Goal: Task Accomplishment & Management: Manage account settings

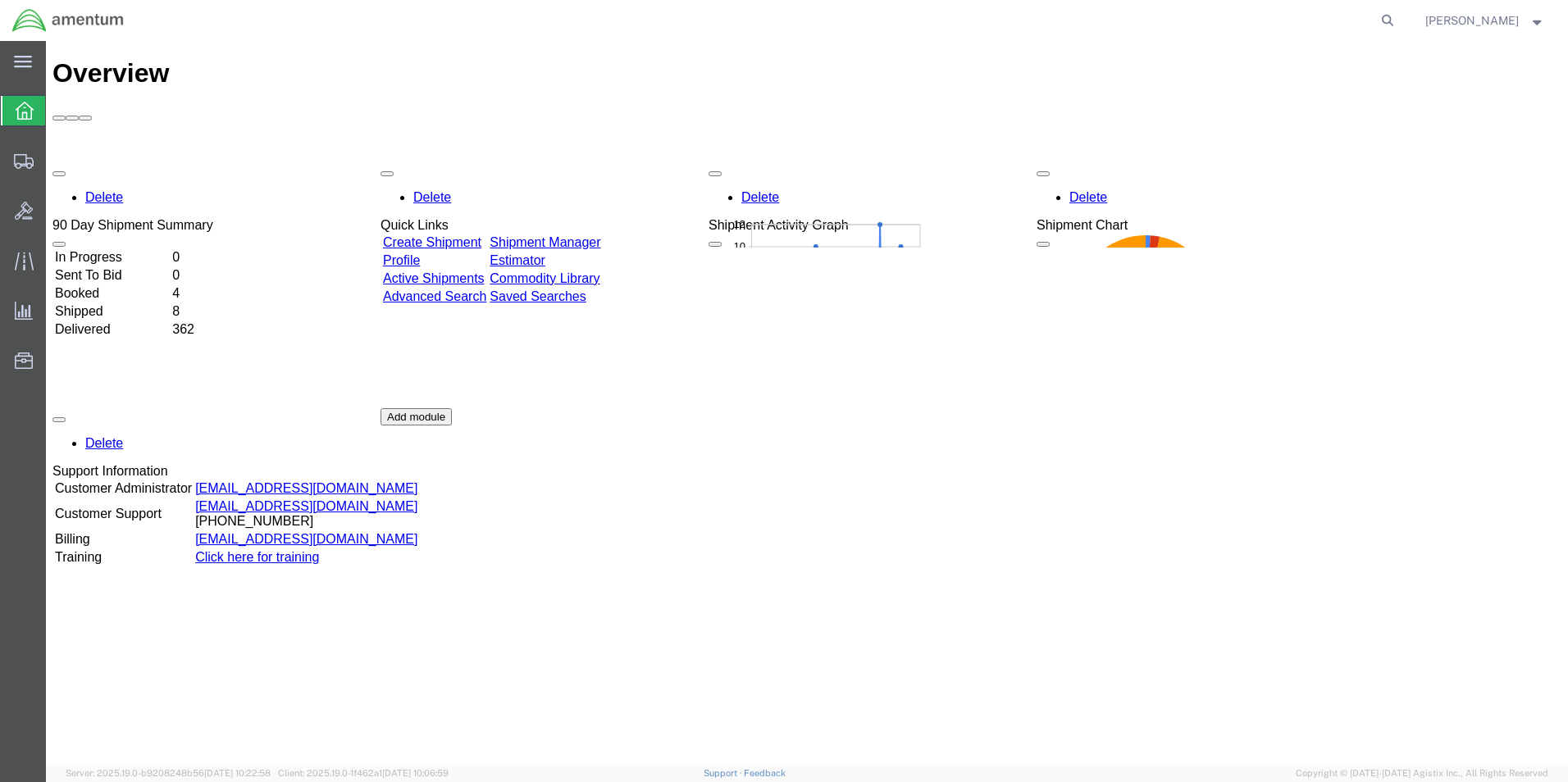
click at [577, 235] on link "Shipment Manager" at bounding box center [545, 242] width 111 height 14
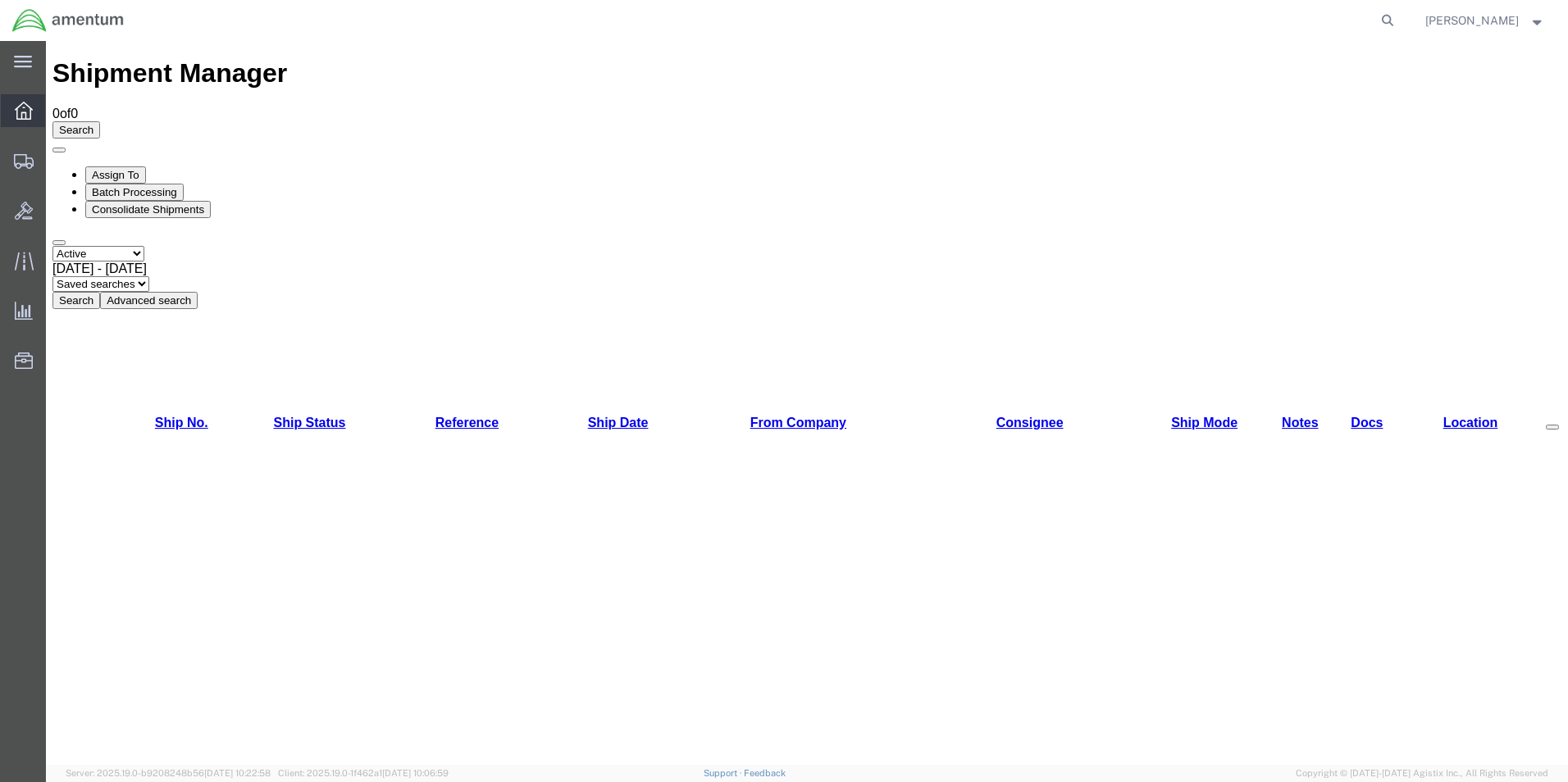
click at [28, 111] on icon at bounding box center [23, 111] width 18 height 18
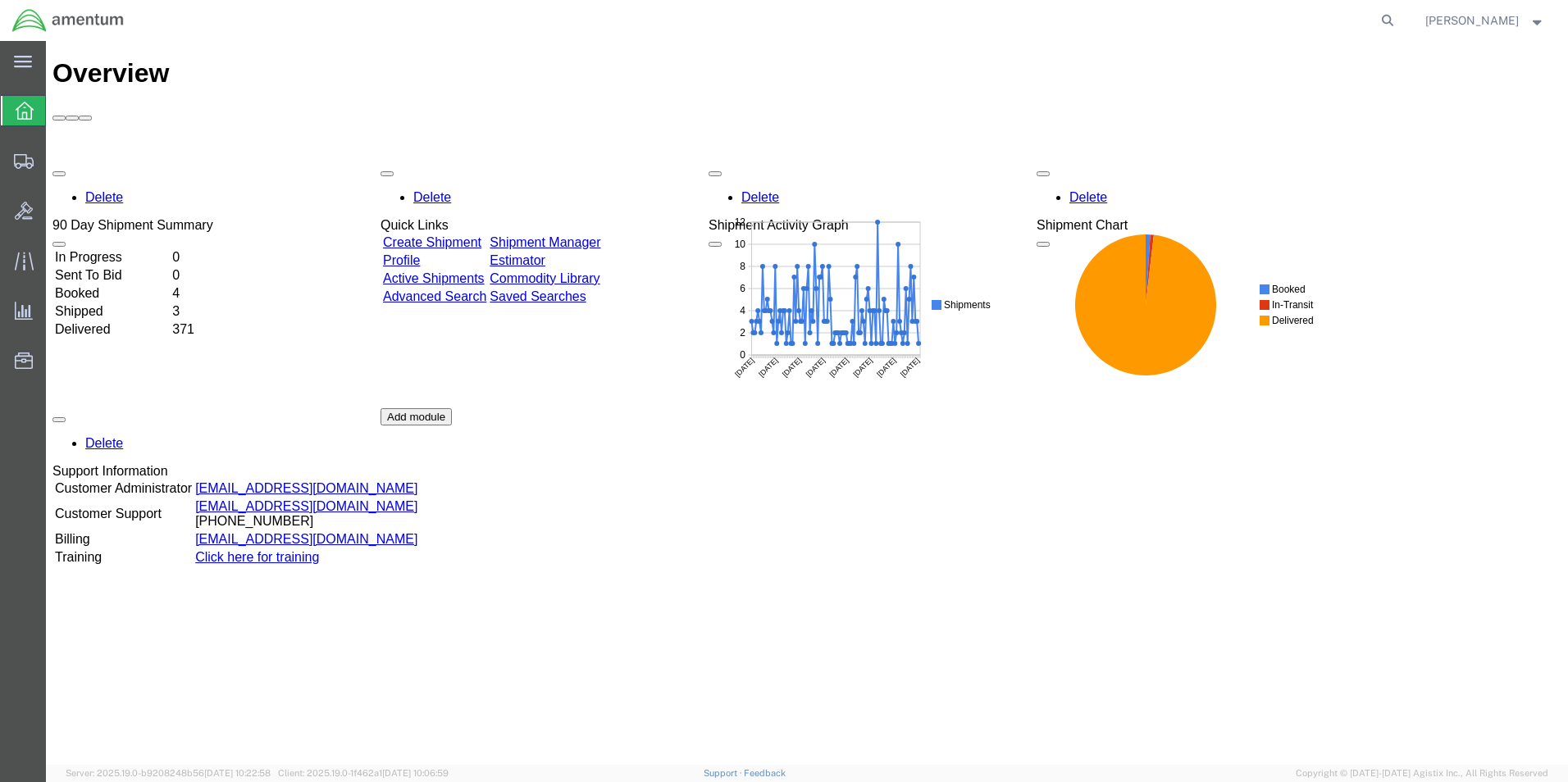
click at [574, 235] on link "Shipment Manager" at bounding box center [545, 242] width 111 height 14
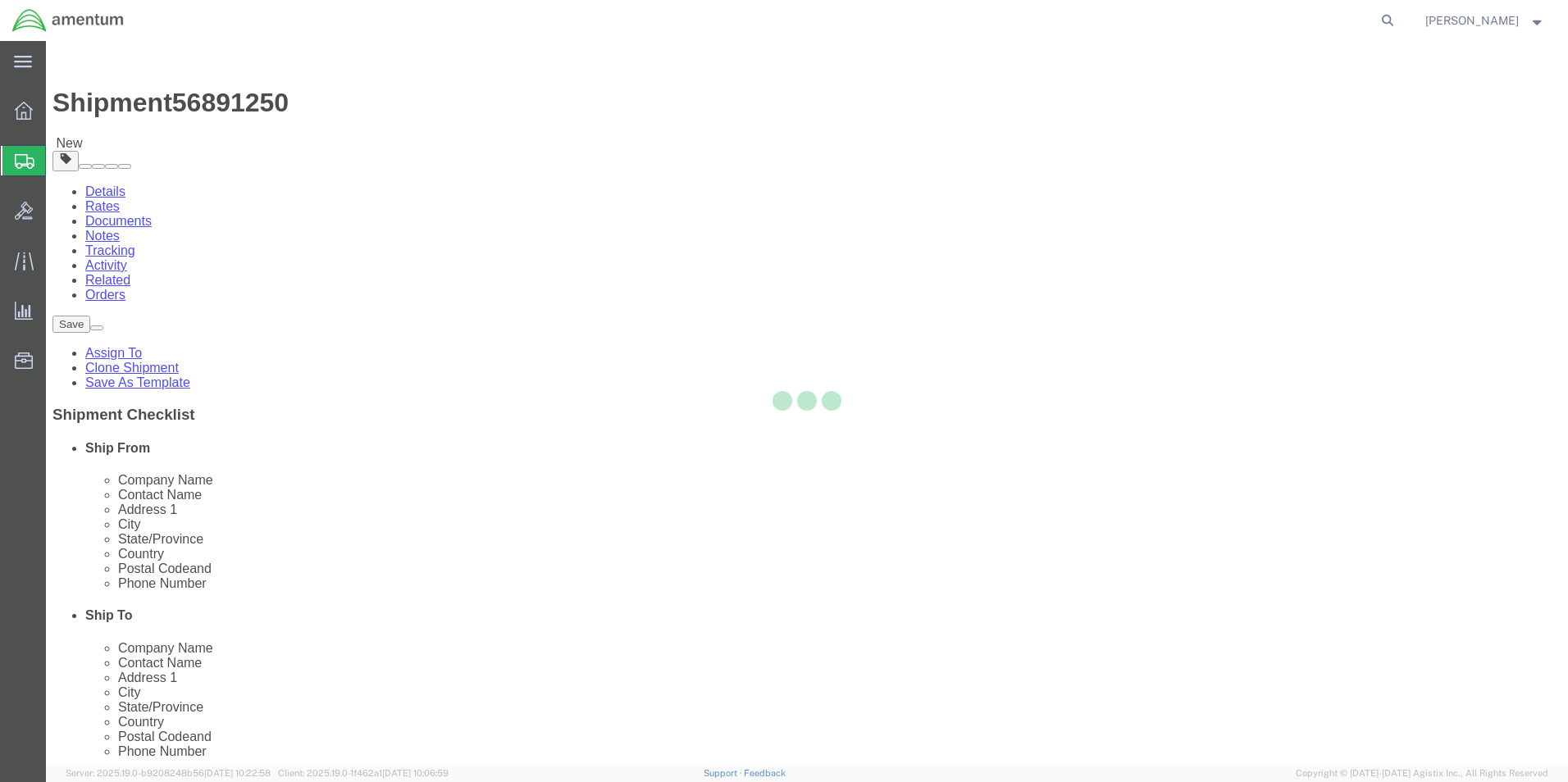
select select "42712"
select select
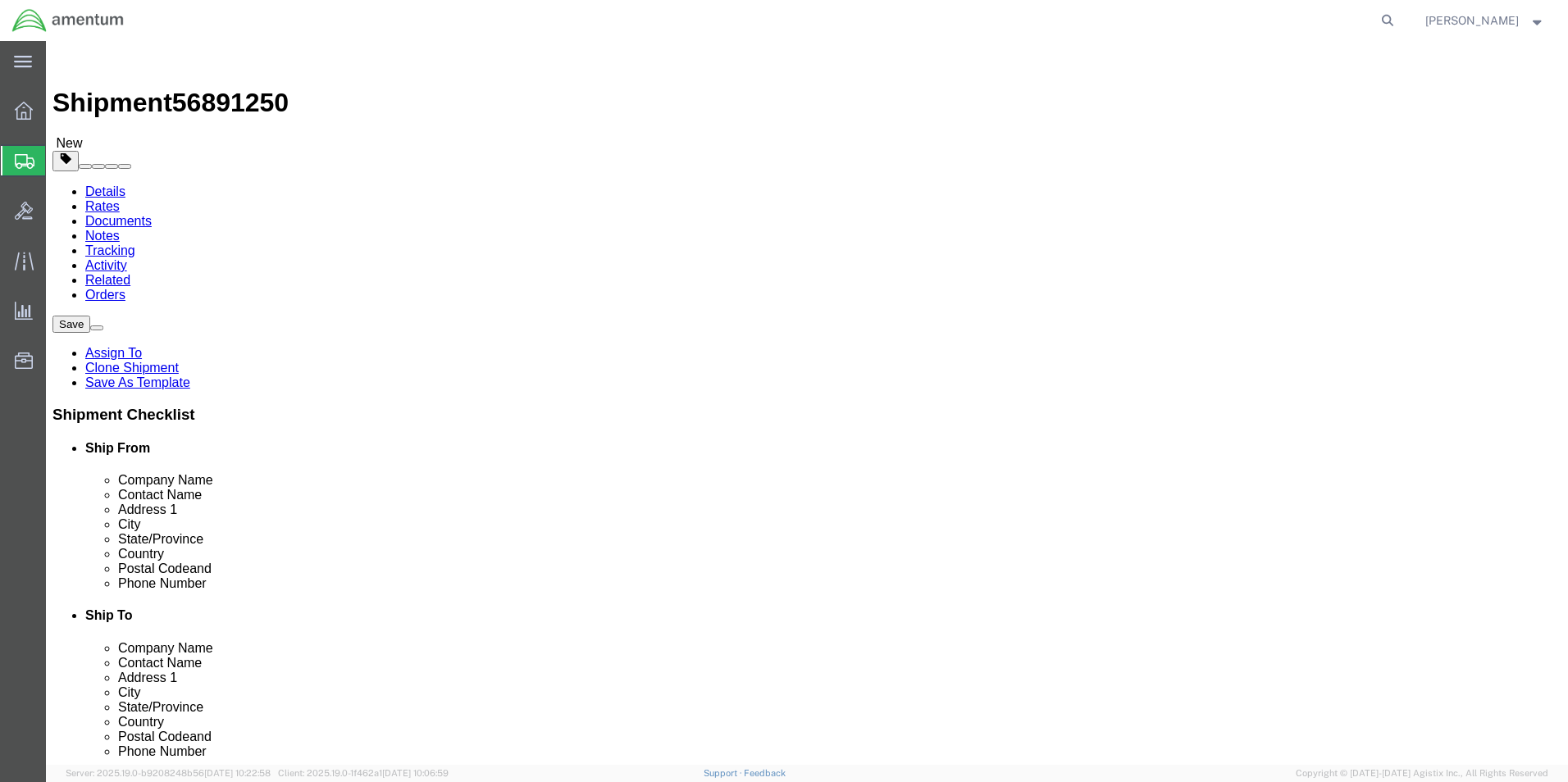
click input "[PERSON_NAME]"
drag, startPoint x: 301, startPoint y: 339, endPoint x: 62, endPoint y: 331, distance: 239.1
click div "Contact Name [PERSON_NAME]"
type input "marc"
click p "- Amentum Services, Inc. - ([PERSON_NAME]) [STREET_ADDRESS][PERSON_NAME]"
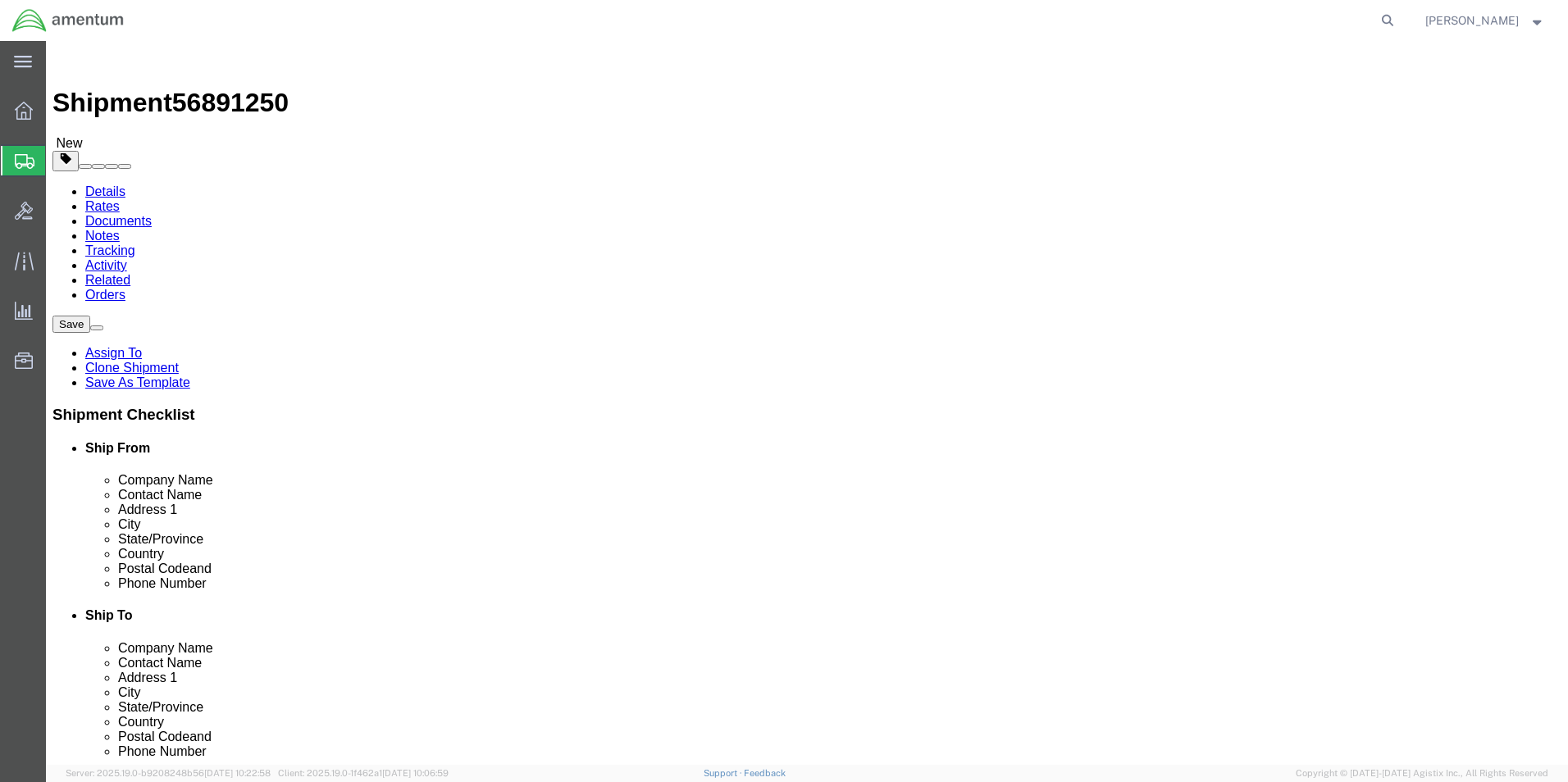
select select
type input "28308"
type input "[PHONE_NUMBER]"
type input "[PERSON_NAME][EMAIL_ADDRESS][PERSON_NAME][DOMAIN_NAME]"
checkbox input "true"
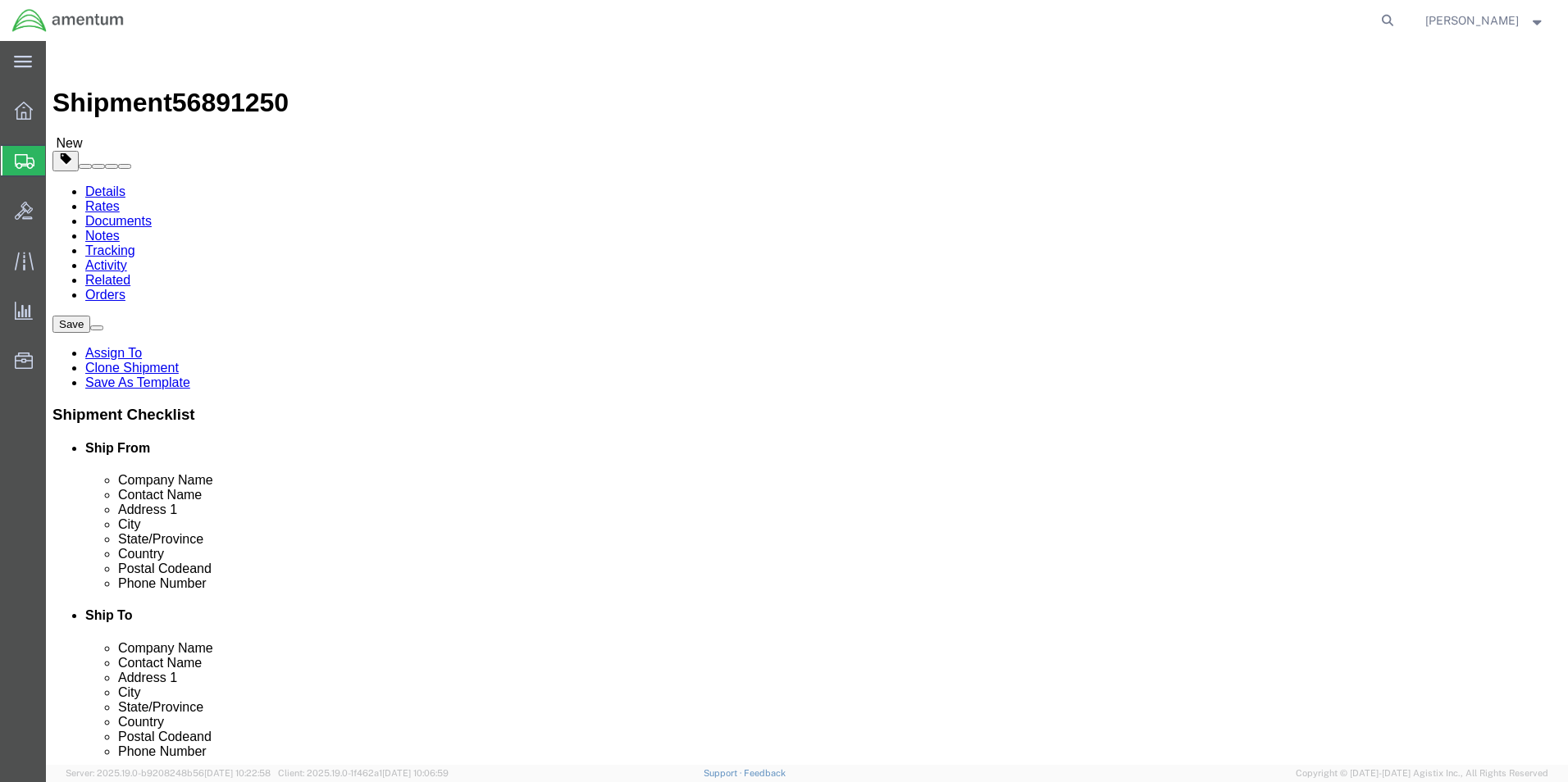
select select "NC"
type input "[PERSON_NAME]"
click input "checkbox"
checkbox input "false"
click input "404.767.5800"
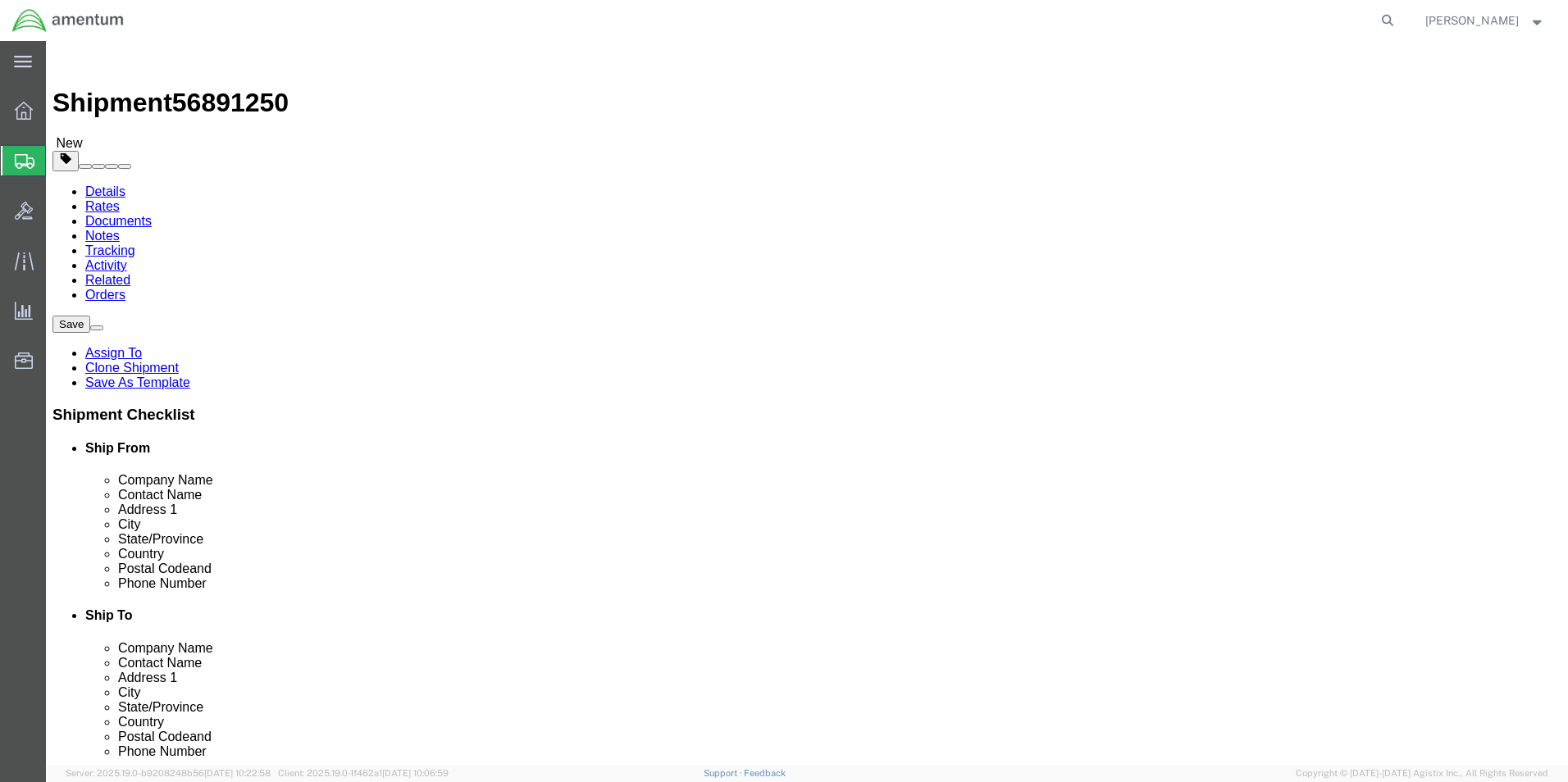
click input "404.7675800"
type input "4047675800"
click button "Rate Shipment"
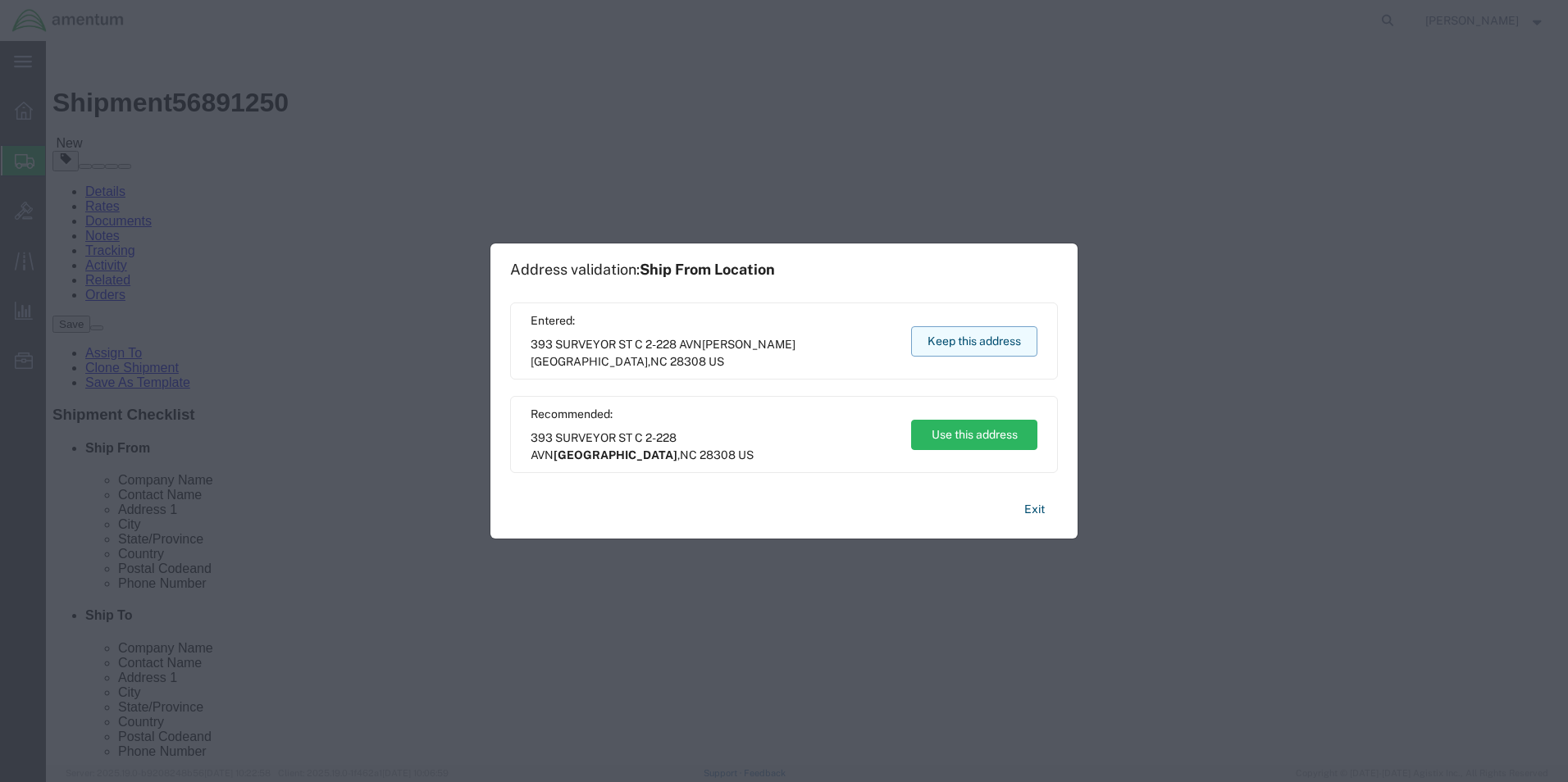
click at [948, 331] on button "Keep this address" at bounding box center [974, 342] width 126 height 31
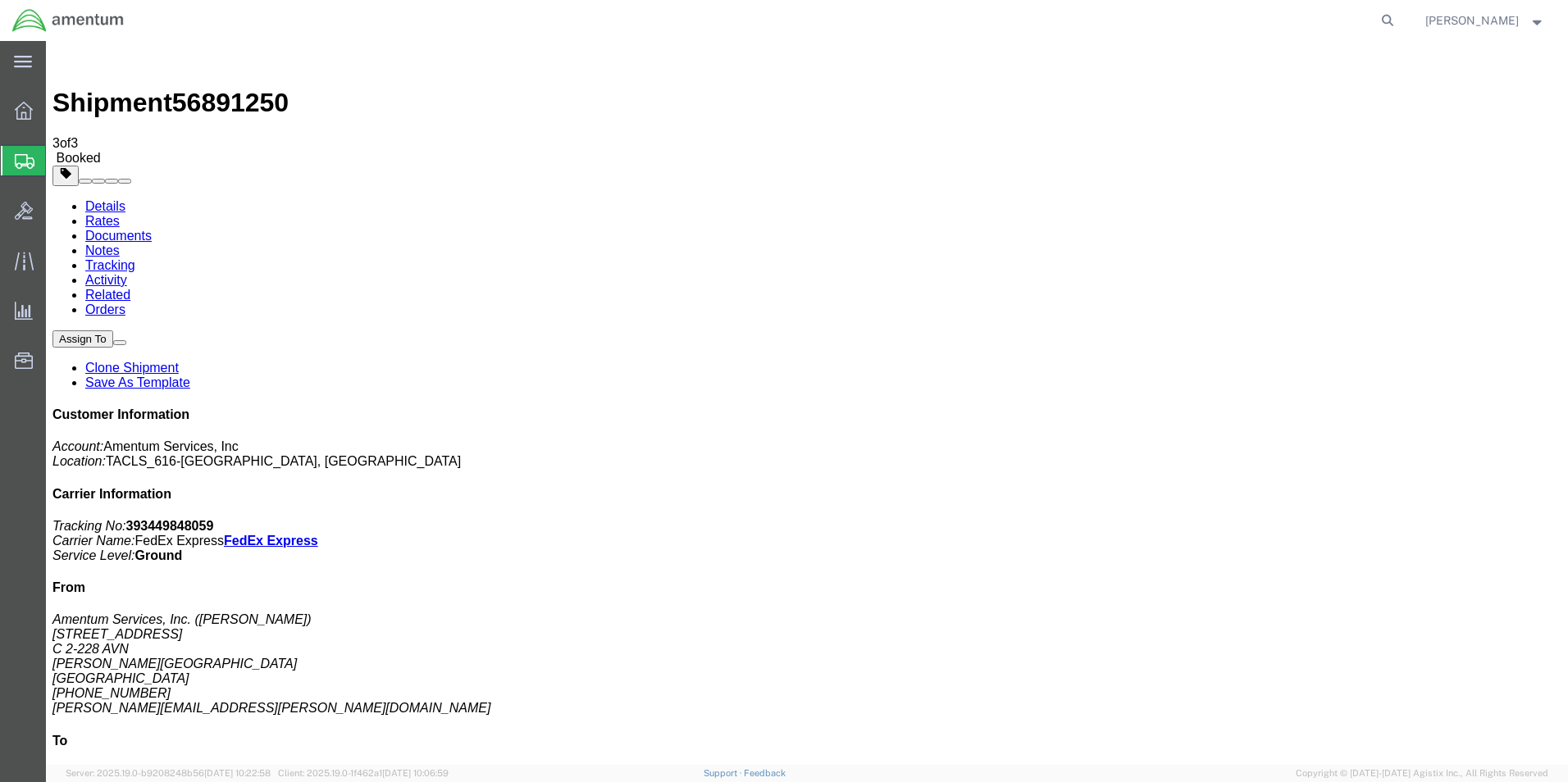
click at [115, 199] on link "Details" at bounding box center [106, 206] width 41 height 14
click link "Schedule pickup request"
click at [23, 117] on icon at bounding box center [23, 111] width 18 height 18
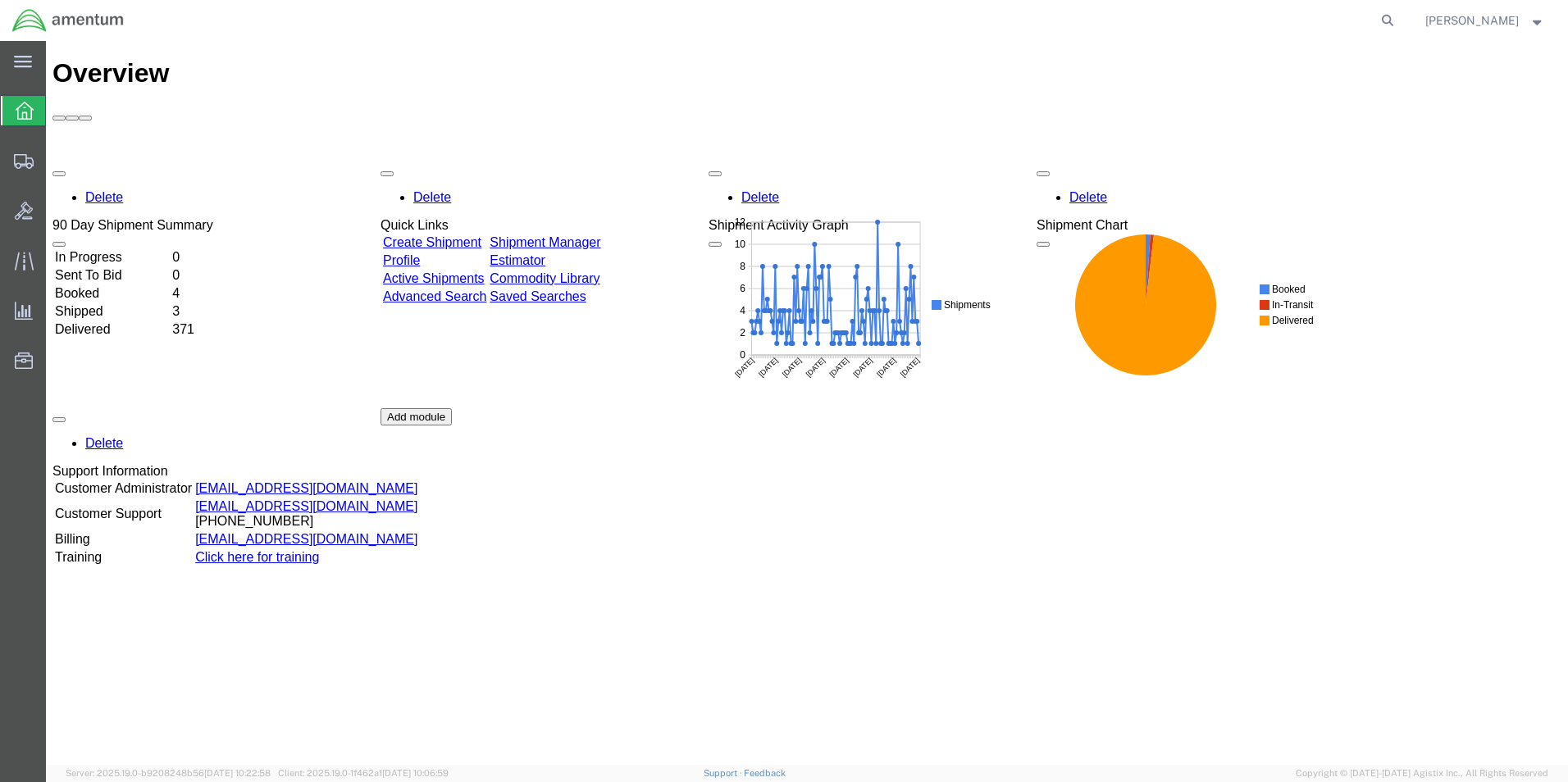
click at [600, 235] on link "Shipment Manager" at bounding box center [545, 242] width 111 height 14
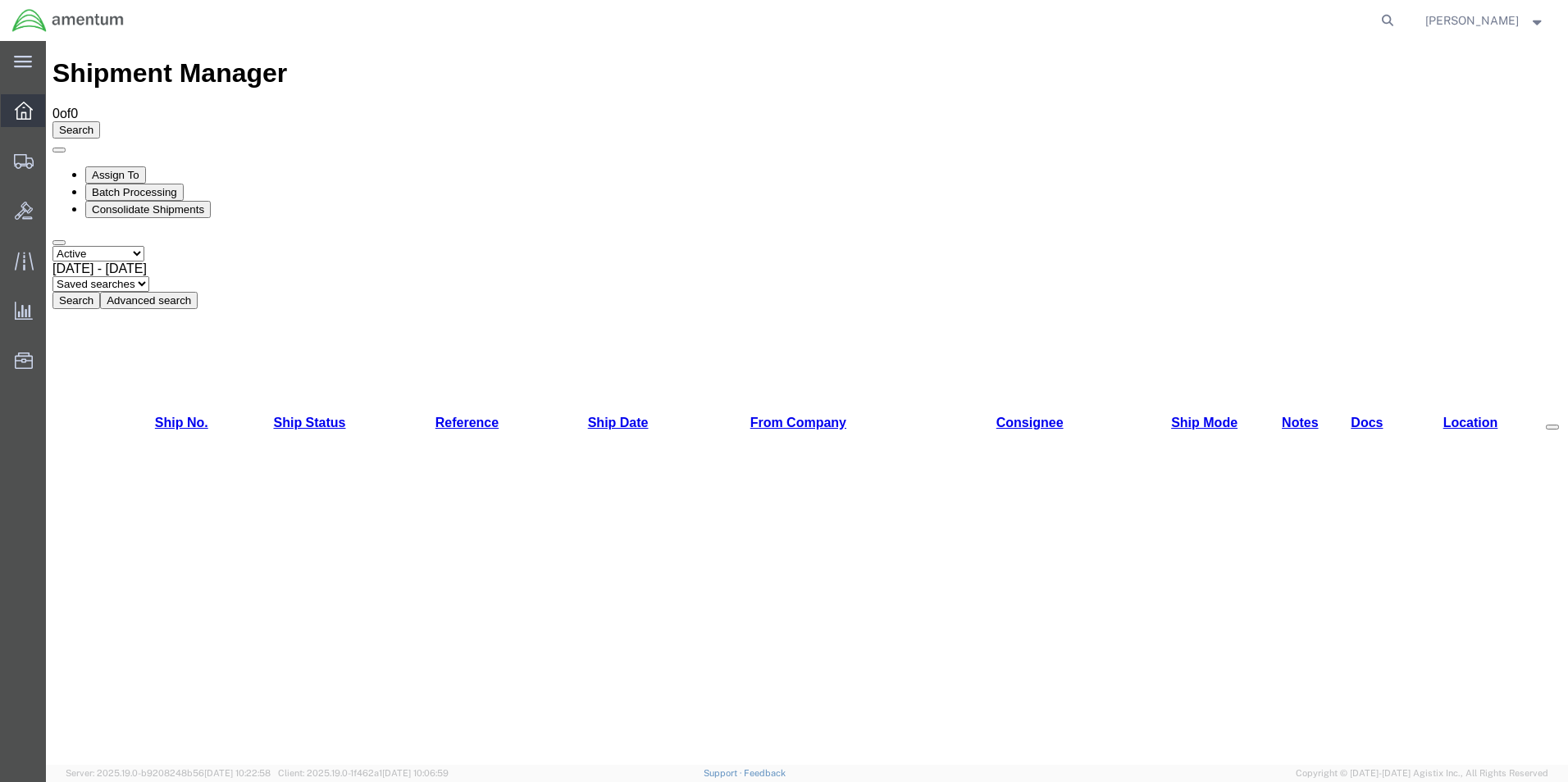
click at [29, 113] on icon at bounding box center [23, 111] width 18 height 18
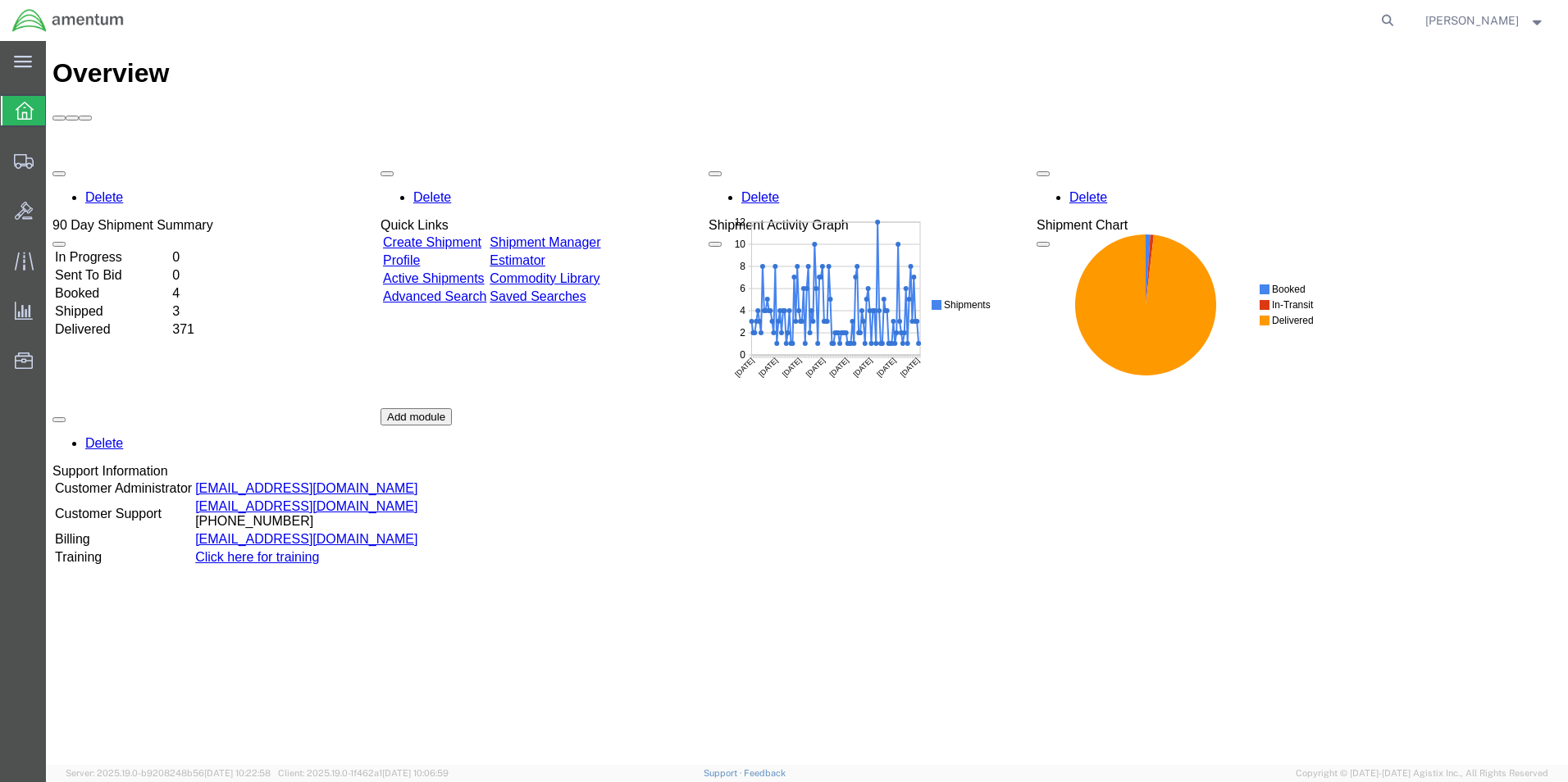
click at [589, 235] on link "Shipment Manager" at bounding box center [545, 242] width 111 height 14
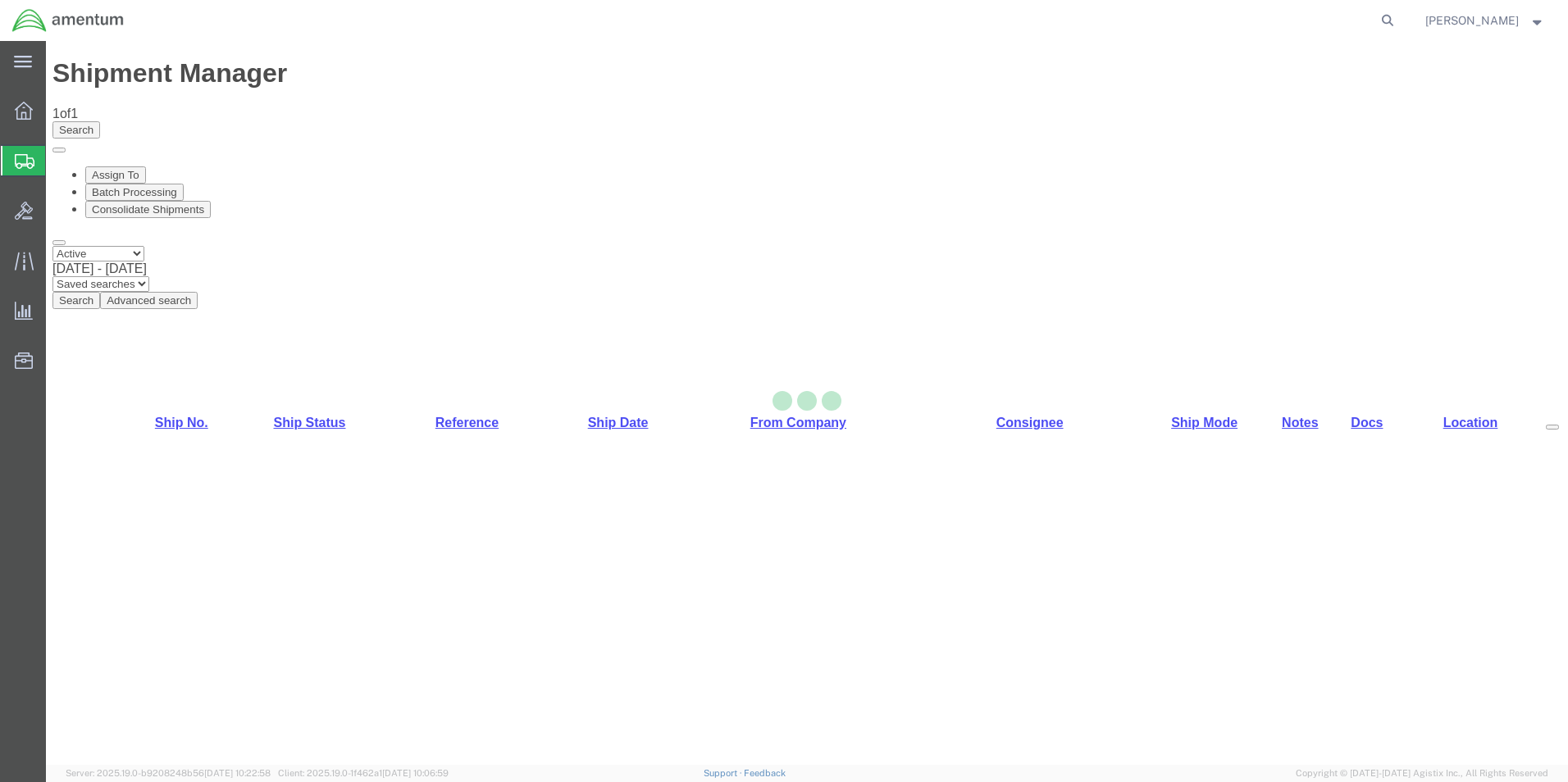
select select "42712"
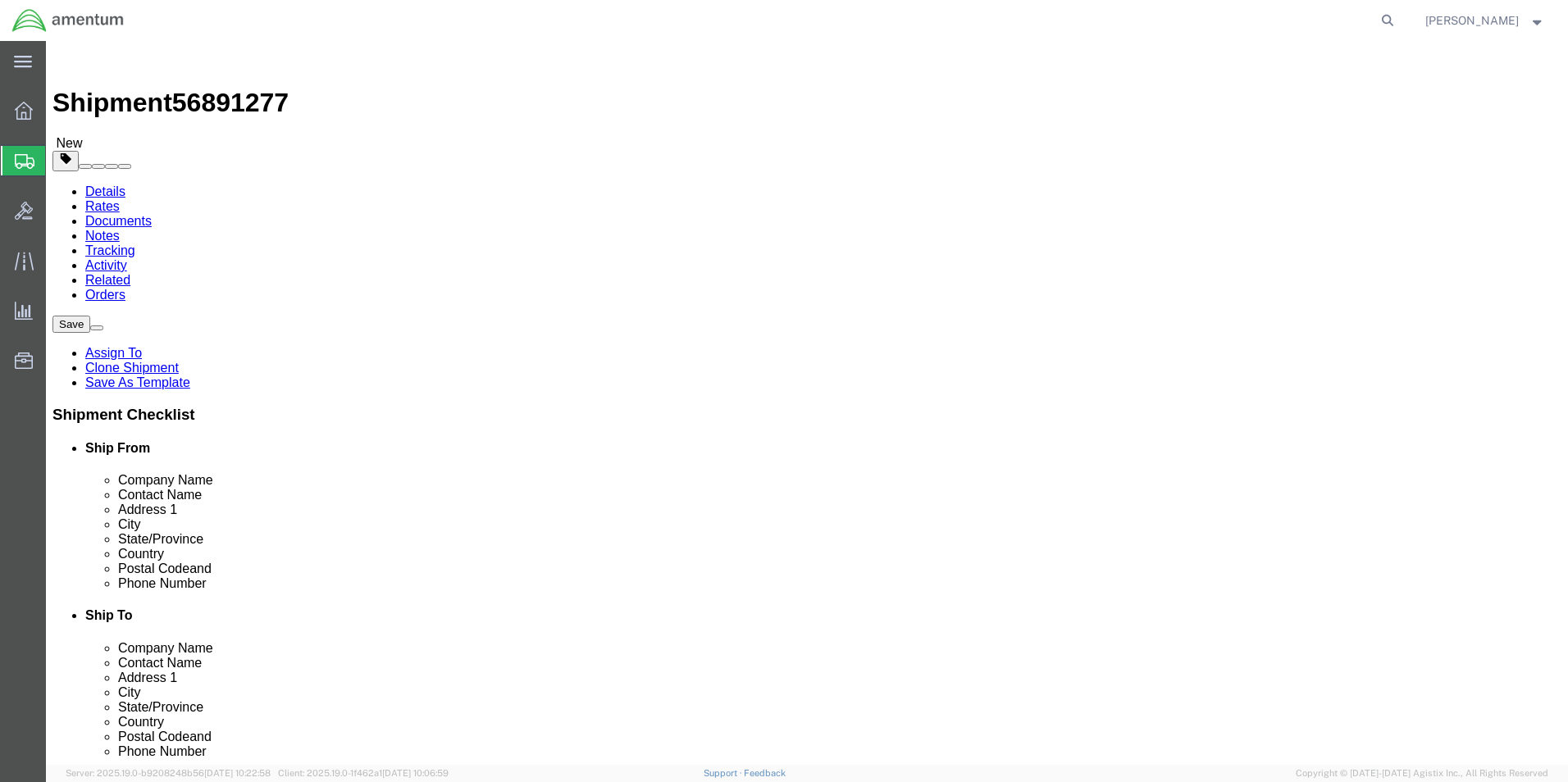
drag, startPoint x: 305, startPoint y: 339, endPoint x: 180, endPoint y: 340, distance: 125.0
click div "Contact Name [PERSON_NAME]"
type input "[PERSON_NAME]"
click p "- Amentum Services, Inc. - ([PERSON_NAME]) [STREET_ADDRESS][PERSON_NAME]"
select select
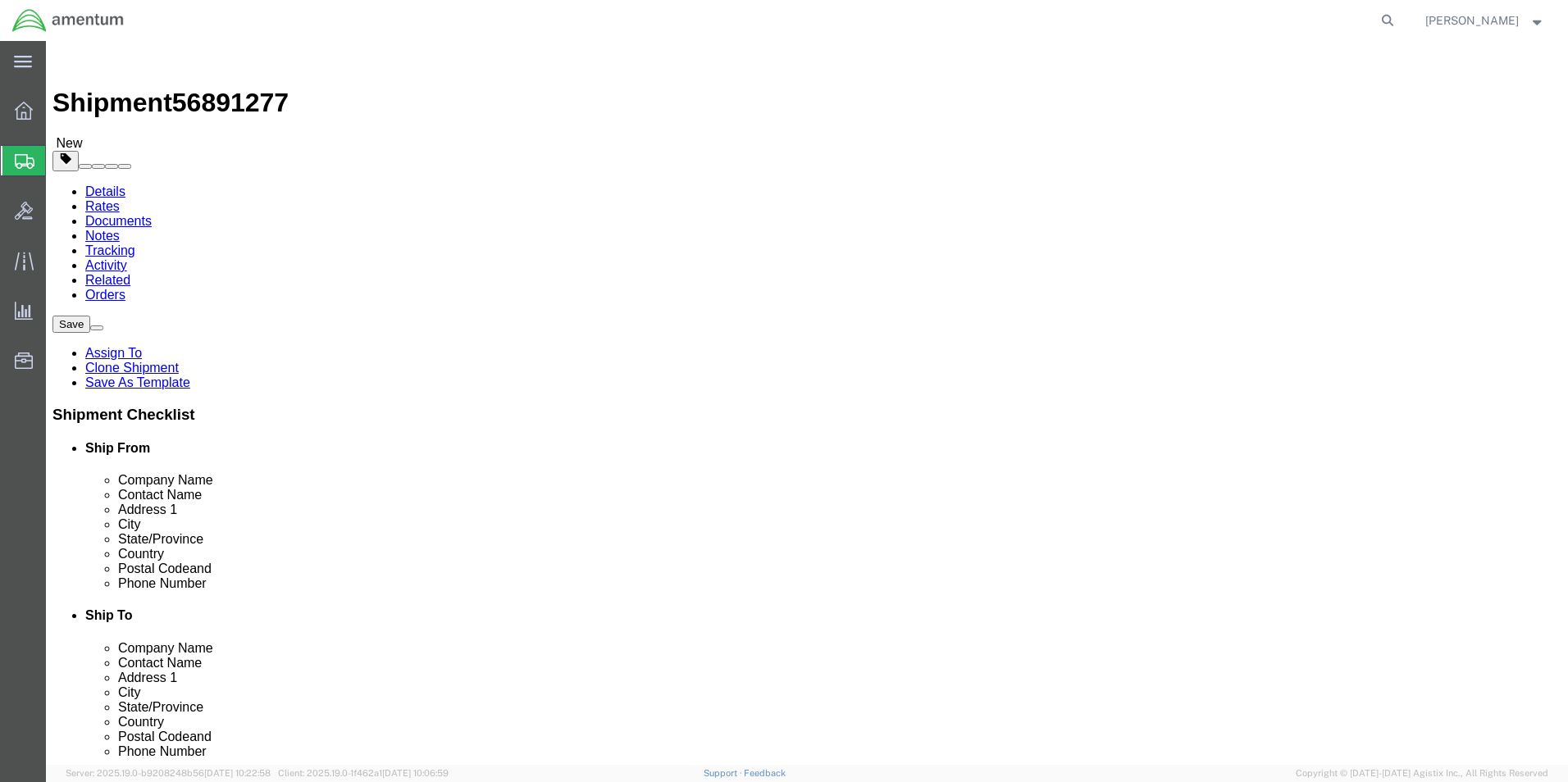
type input "28308"
type input "[PHONE_NUMBER]"
type input "[PERSON_NAME][EMAIL_ADDRESS][PERSON_NAME][DOMAIN_NAME]"
checkbox input "true"
select select "NC"
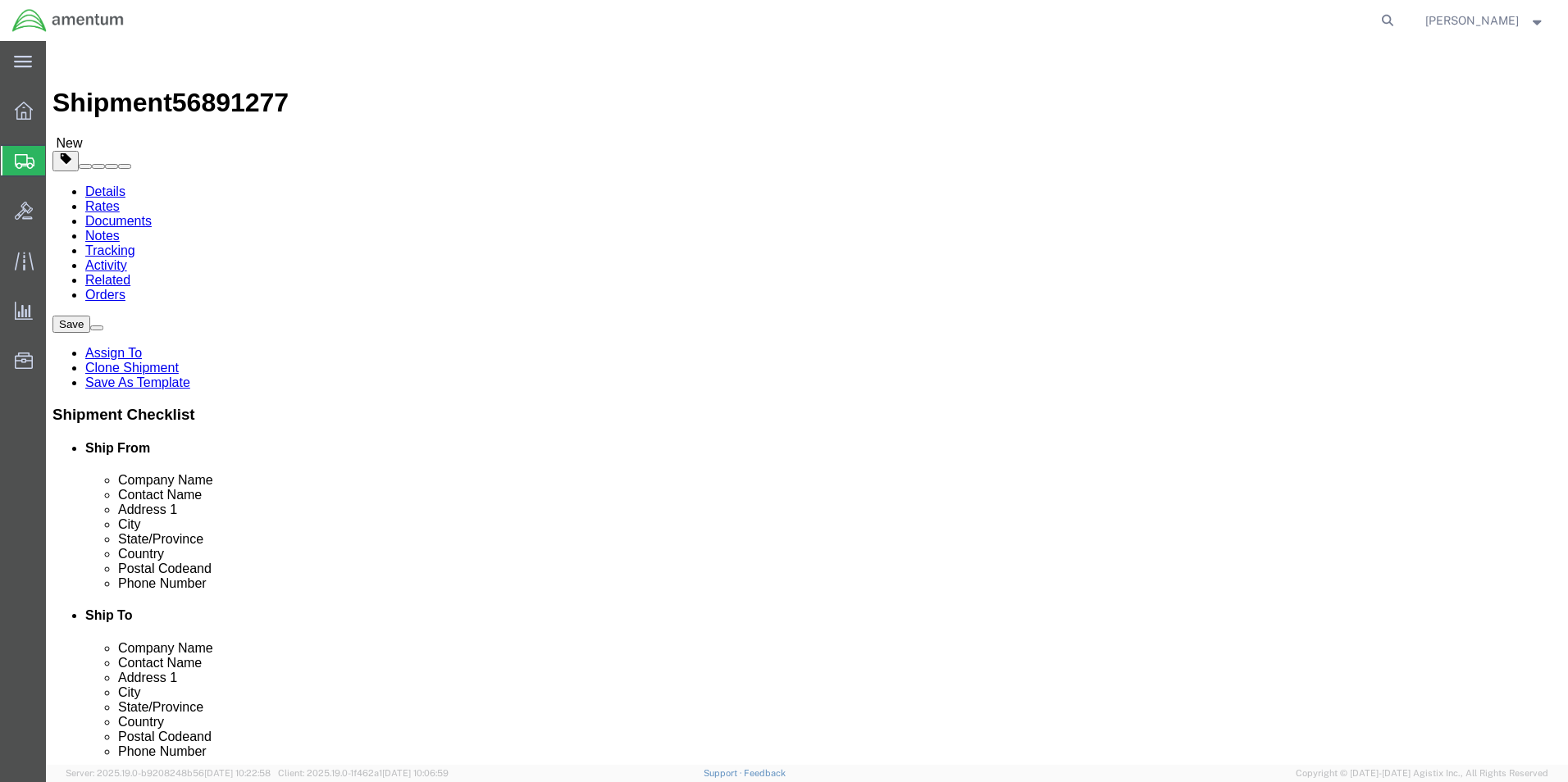
type input "[PERSON_NAME]"
click input "checkbox"
checkbox input "false"
click input "404.767.5800"
click input "404.7675800"
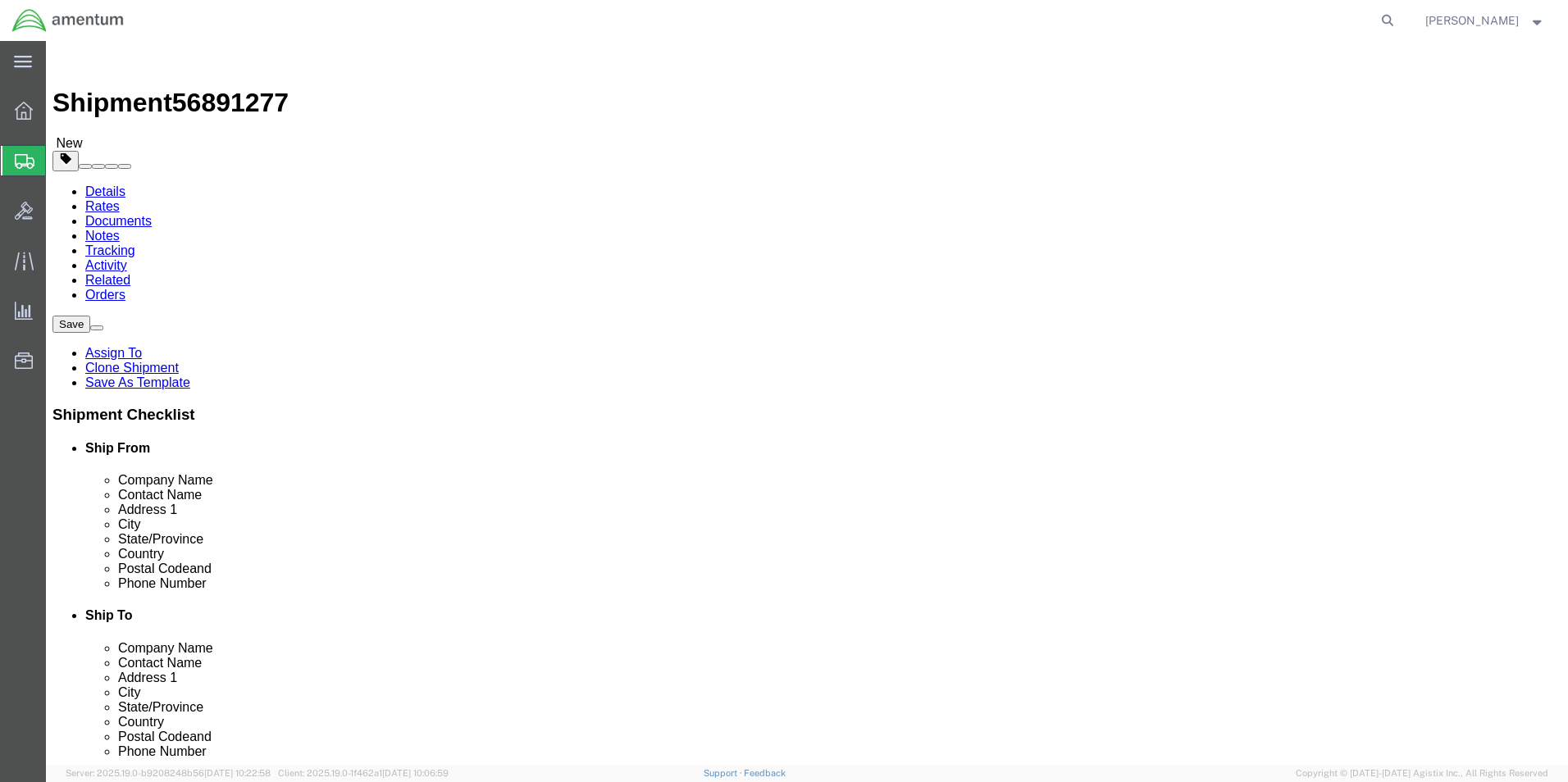
click input "404.7675800"
type input "4047675800"
click button "Rate Shipment"
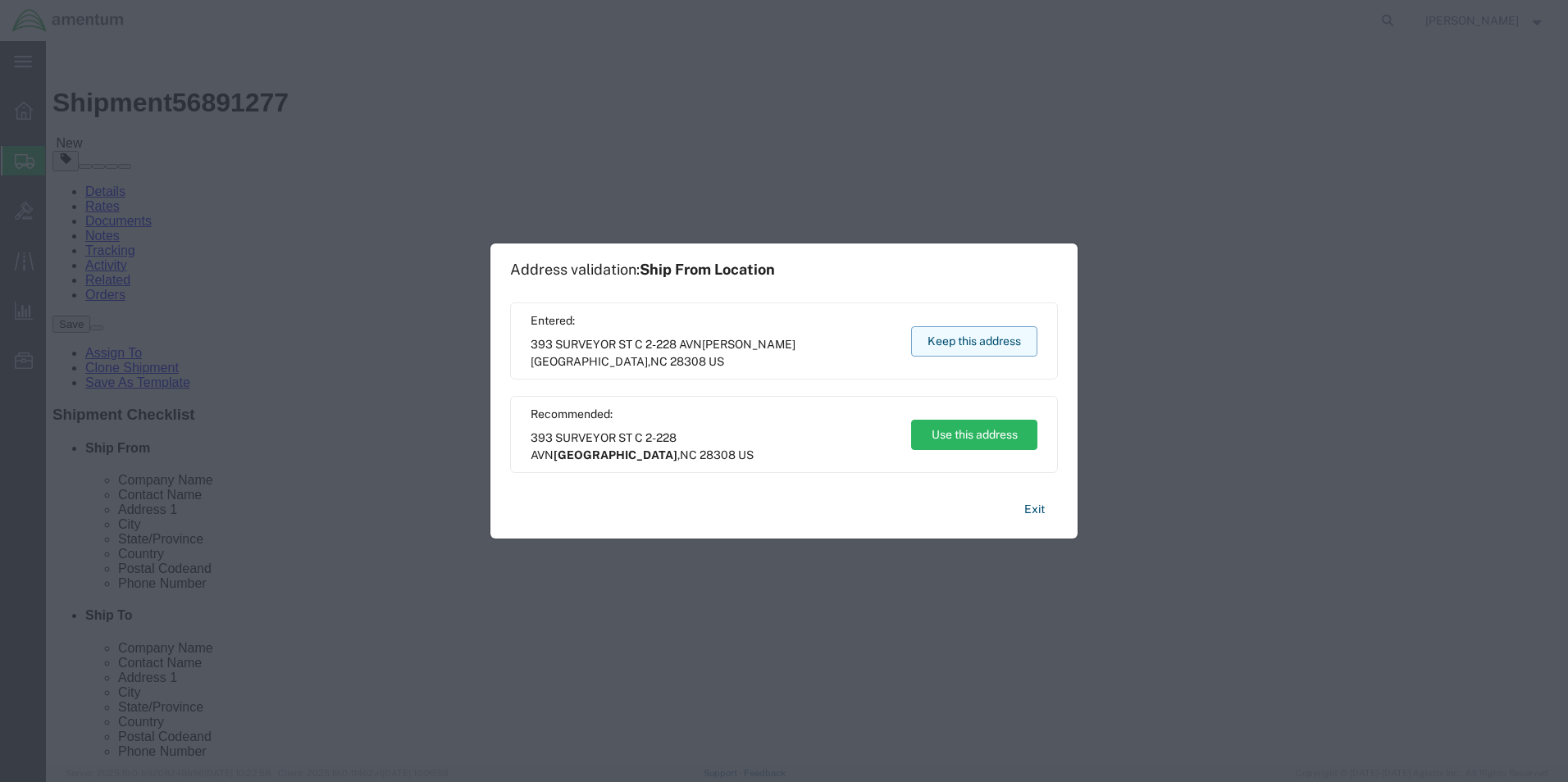
click at [1010, 351] on button "Keep this address" at bounding box center [974, 342] width 126 height 31
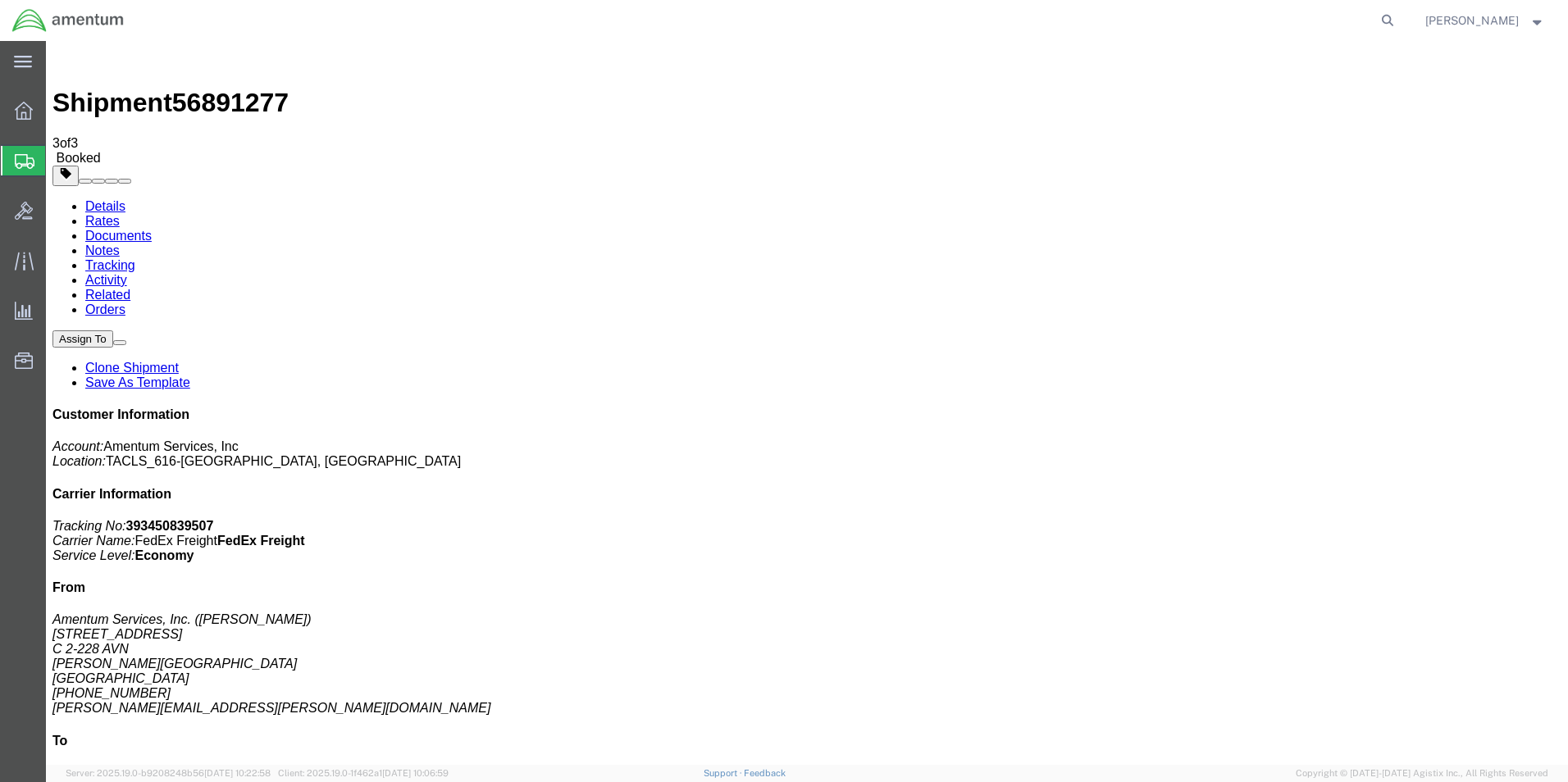
click at [102, 199] on link "Details" at bounding box center [106, 206] width 41 height 14
click link "Schedule pickup request"
